Goal: Task Accomplishment & Management: Manage account settings

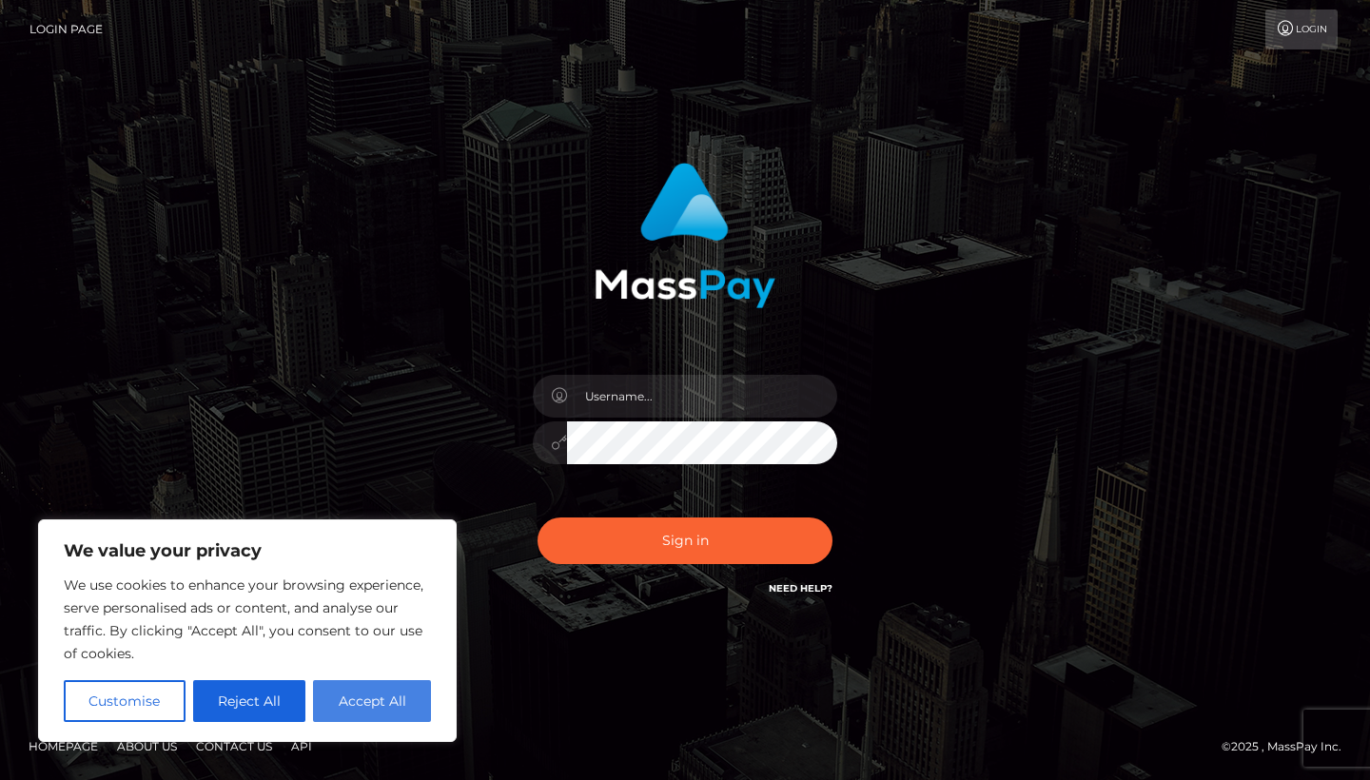
click at [367, 692] on button "Accept All" at bounding box center [372, 701] width 118 height 42
checkbox input "true"
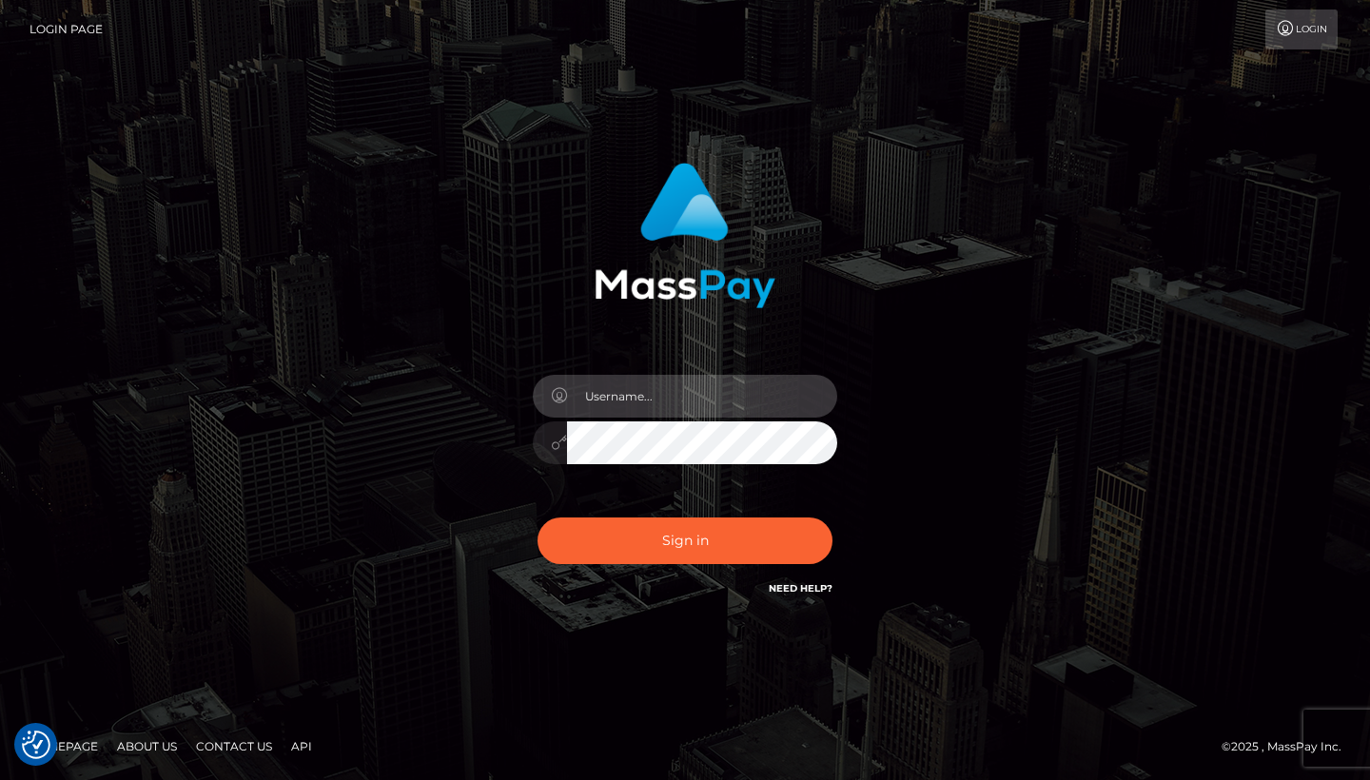
type input "[EMAIL_ADDRESS][DOMAIN_NAME]"
click at [685, 540] on button "Sign in" at bounding box center [684, 540] width 295 height 47
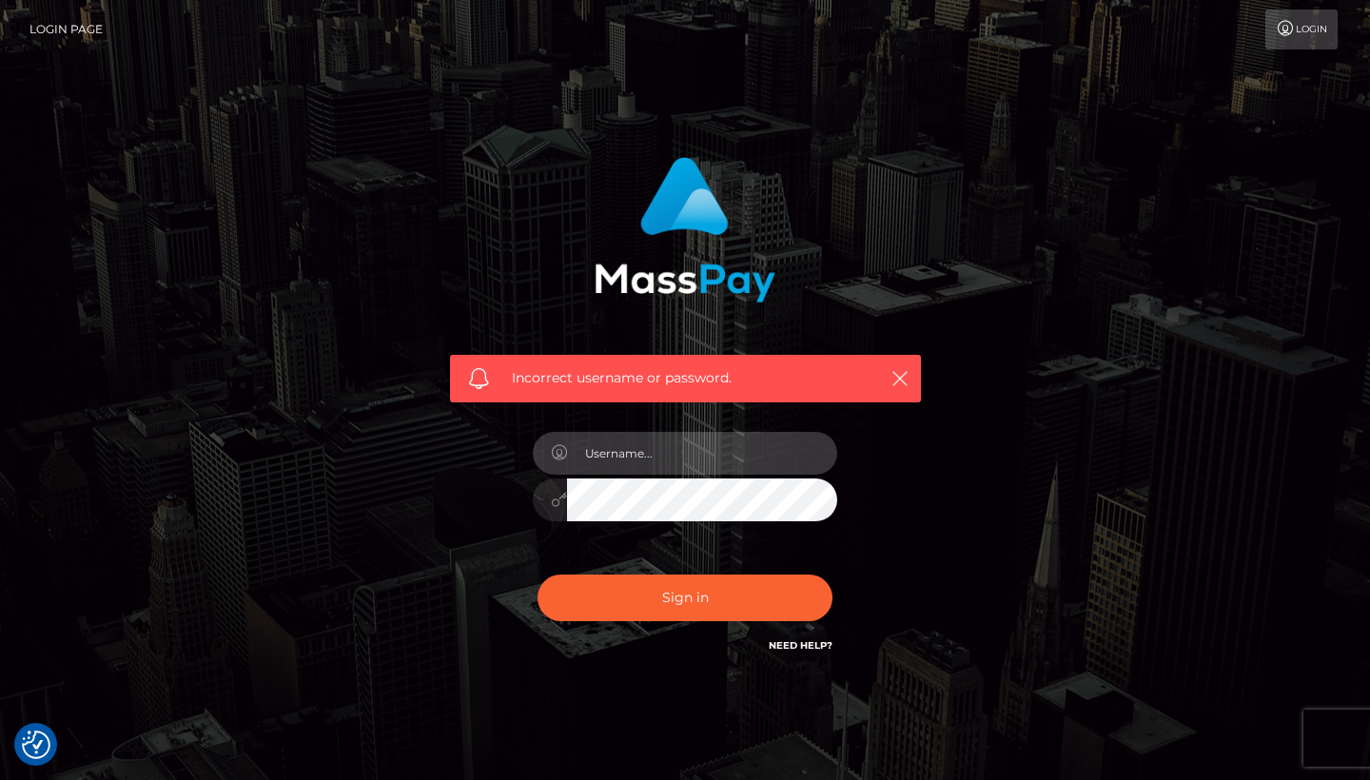
type input "[EMAIL_ADDRESS][DOMAIN_NAME]"
click at [685, 596] on button "Sign in" at bounding box center [684, 598] width 295 height 47
type input "[EMAIL_ADDRESS][DOMAIN_NAME]"
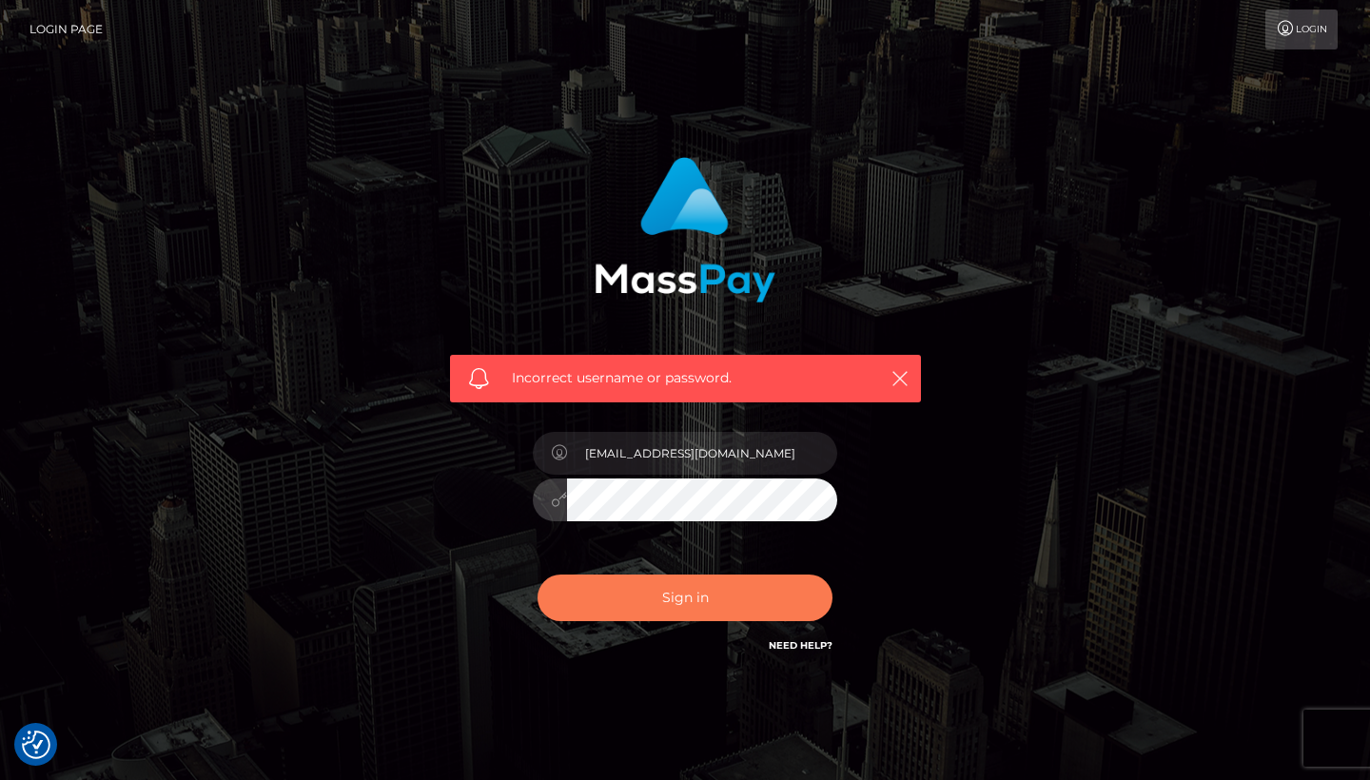
click at [689, 602] on button "Sign in" at bounding box center [684, 598] width 295 height 47
